Goal: Task Accomplishment & Management: Manage account settings

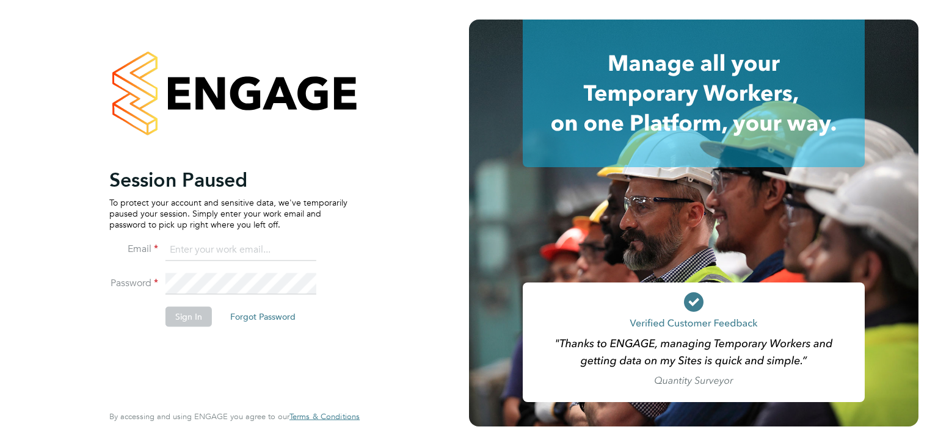
click at [239, 248] on input at bounding box center [240, 250] width 151 height 22
type input "[EMAIL_ADDRESS][DOMAIN_NAME]"
click at [201, 313] on button "Sign In" at bounding box center [188, 317] width 46 height 20
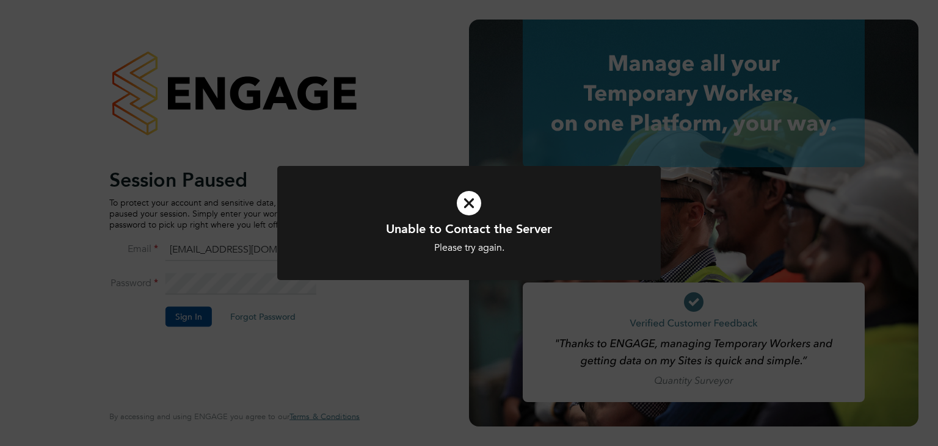
click at [297, 310] on div "Unable to Contact the Server Please try again. Cancel Okay" at bounding box center [469, 223] width 938 height 446
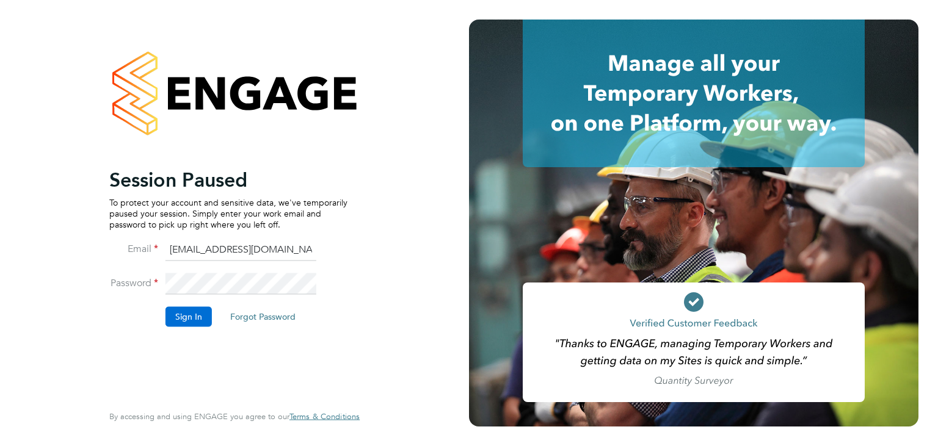
click at [189, 318] on button "Sign In" at bounding box center [188, 317] width 46 height 20
